Goal: Task Accomplishment & Management: Manage account settings

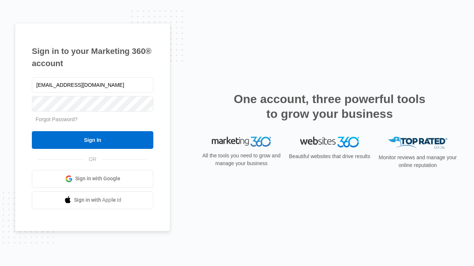
type input "dankie614@gmail.com"
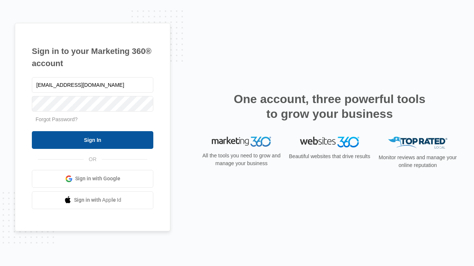
click at [93, 140] on input "Sign In" at bounding box center [92, 140] width 121 height 18
